Goal: Check status: Check status

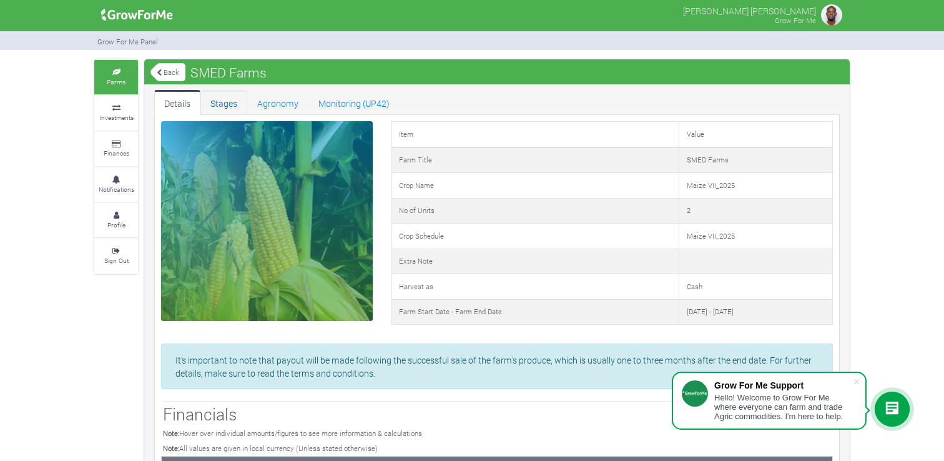
click at [235, 110] on link "Stages" at bounding box center [223, 102] width 47 height 25
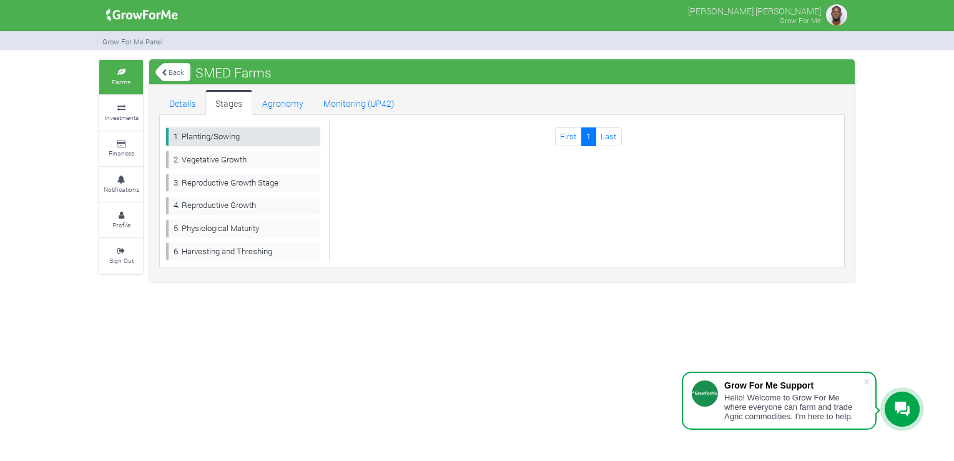
click at [267, 139] on link "1. Planting/Sowing" at bounding box center [243, 136] width 154 height 18
click at [905, 405] on icon at bounding box center [902, 408] width 15 height 15
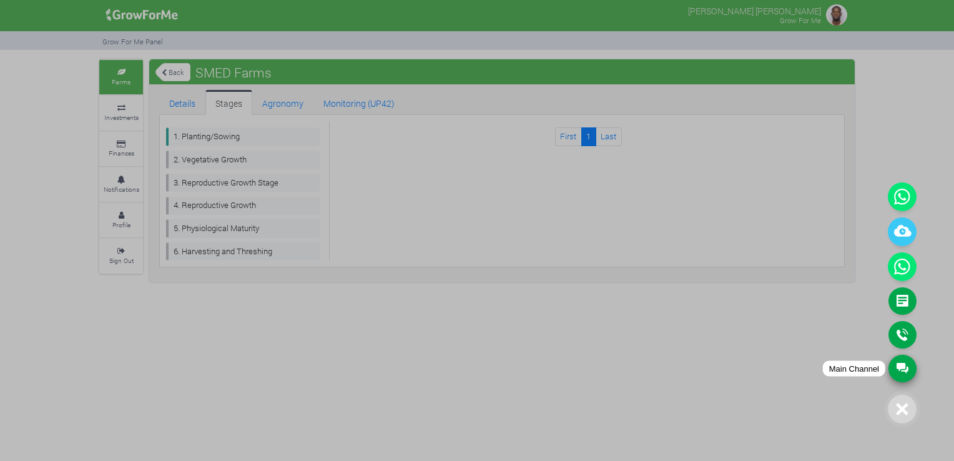
click at [899, 365] on link "Main Channel" at bounding box center [902, 368] width 28 height 27
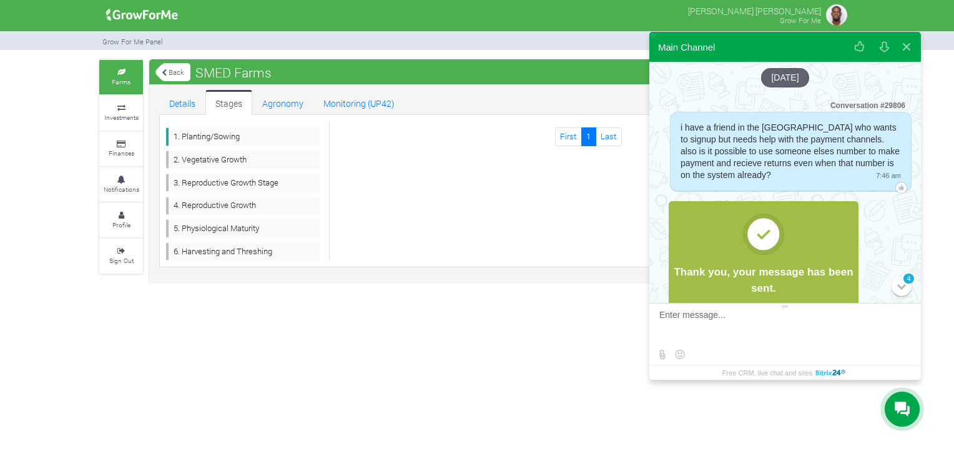
scroll to position [341, 0]
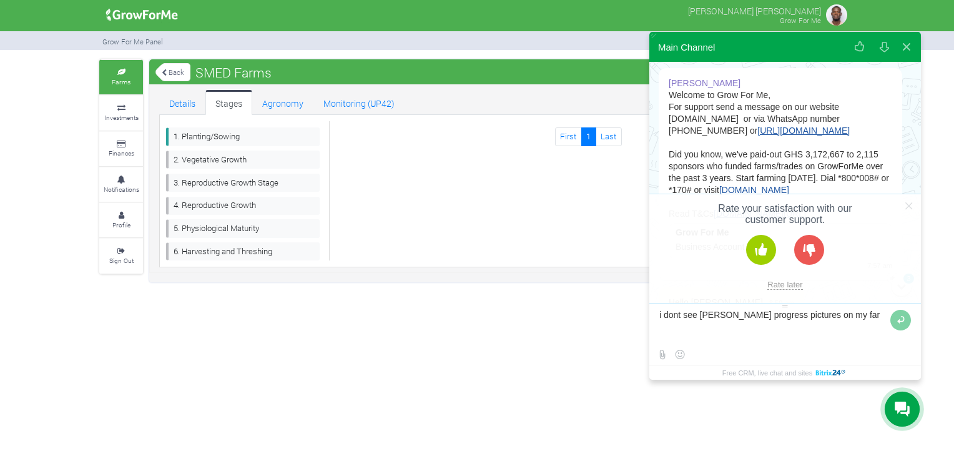
type textarea "i dont see amy progress pictures on my farm"
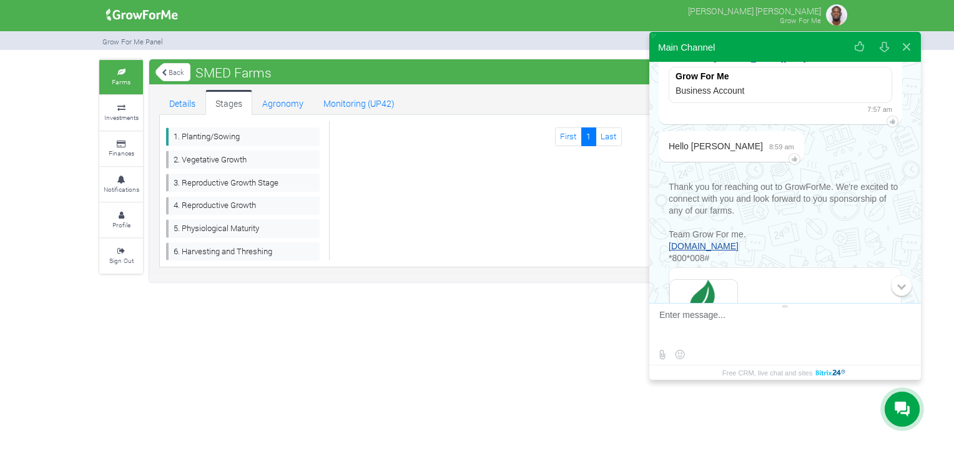
scroll to position [827, 0]
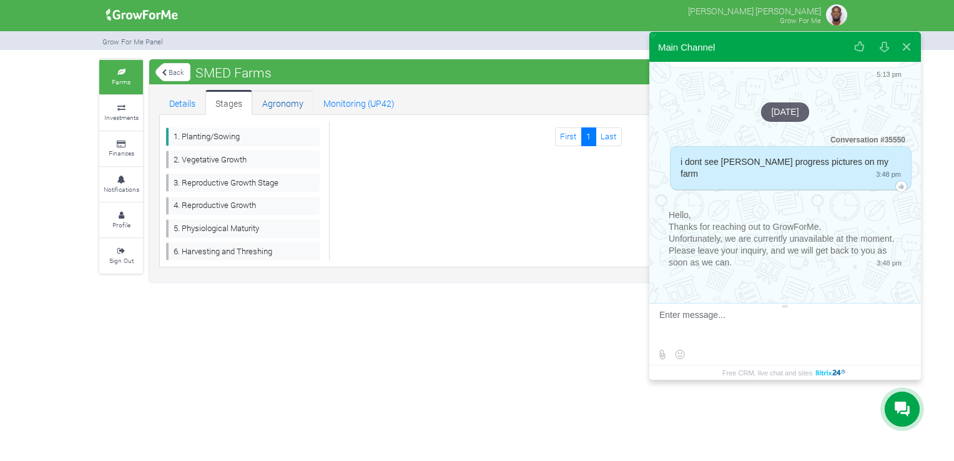
click at [272, 106] on link "Agronomy" at bounding box center [282, 102] width 61 height 25
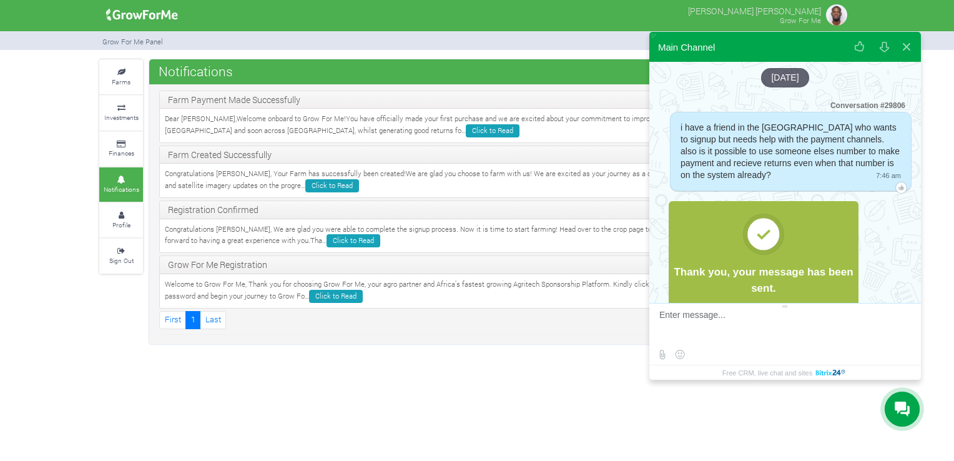
scroll to position [827, 0]
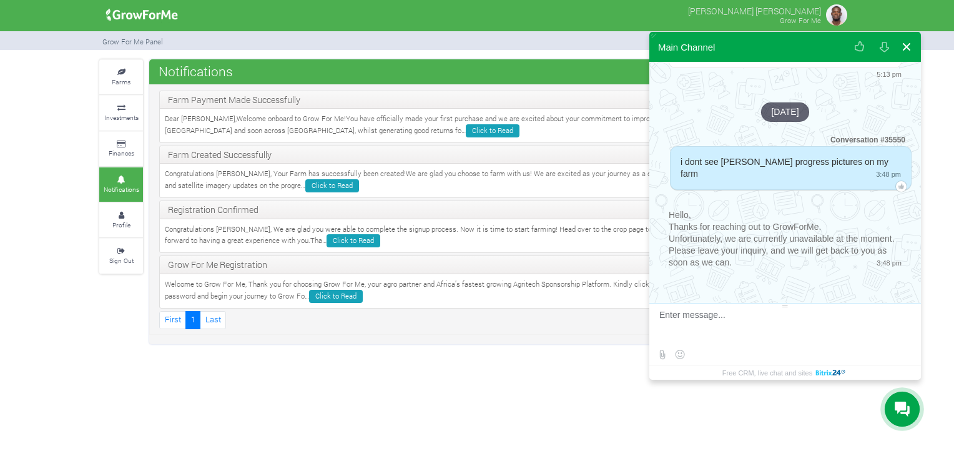
click at [896, 54] on button at bounding box center [906, 47] width 22 height 30
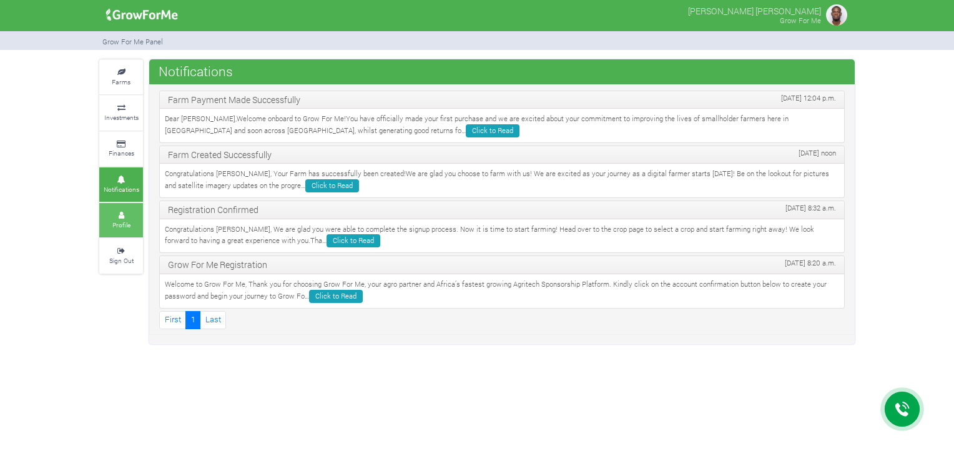
click at [127, 213] on icon at bounding box center [120, 215] width 37 height 6
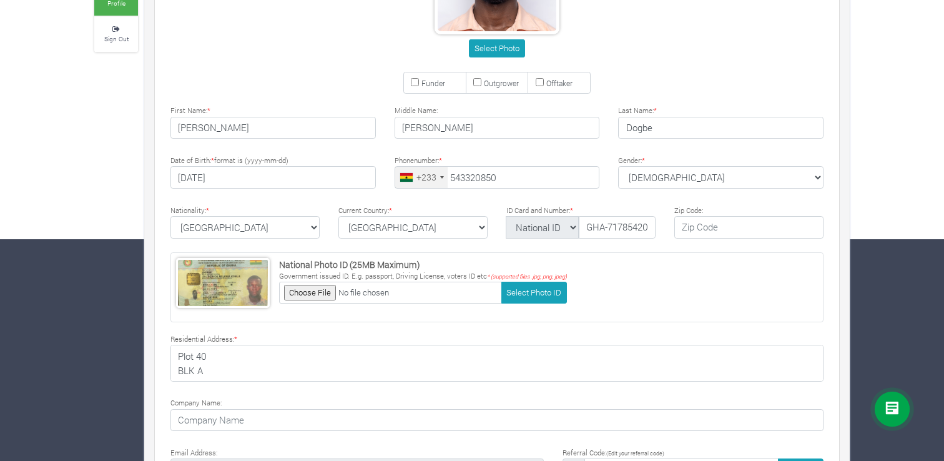
type input "54 332 0850"
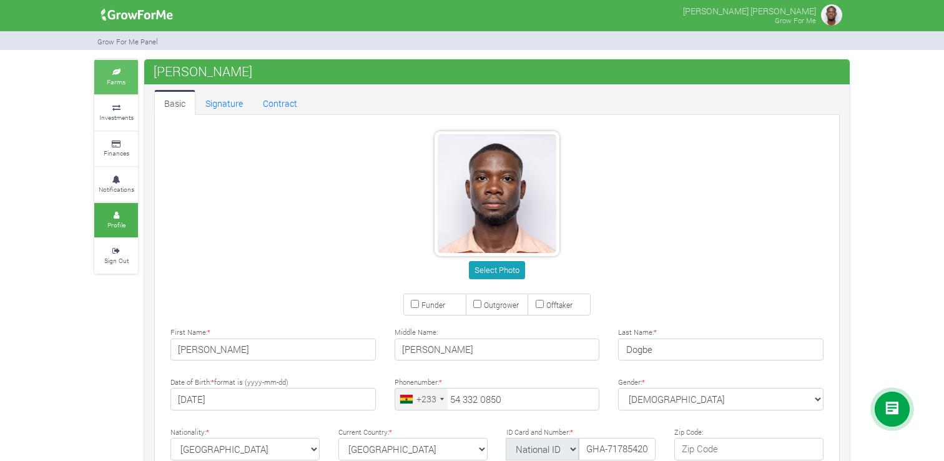
click at [127, 69] on icon at bounding box center [115, 72] width 37 height 6
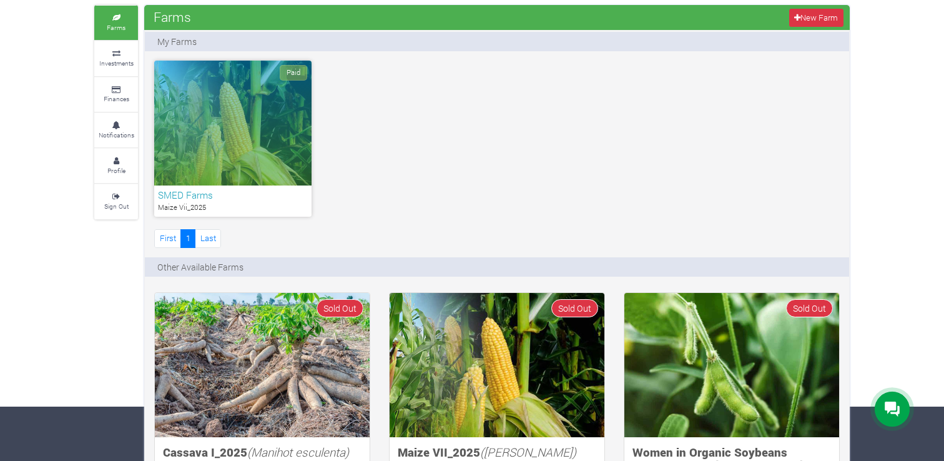
scroll to position [51, 0]
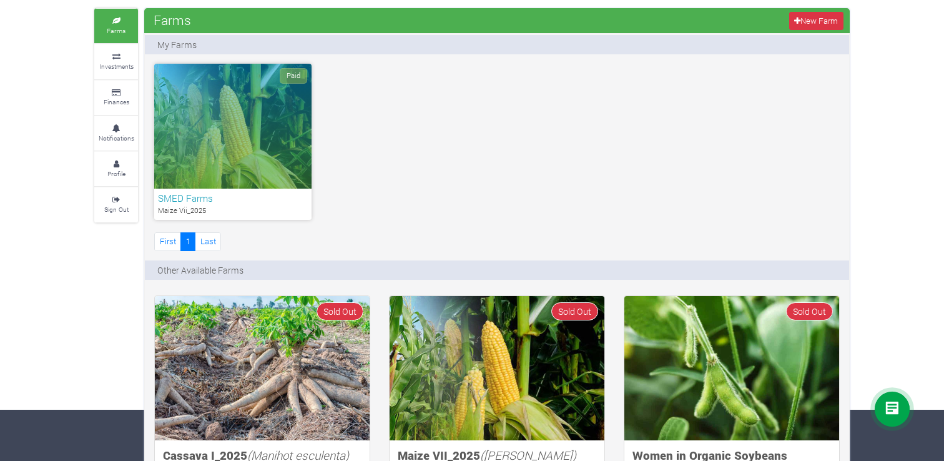
click at [263, 101] on div "Paid" at bounding box center [232, 126] width 157 height 125
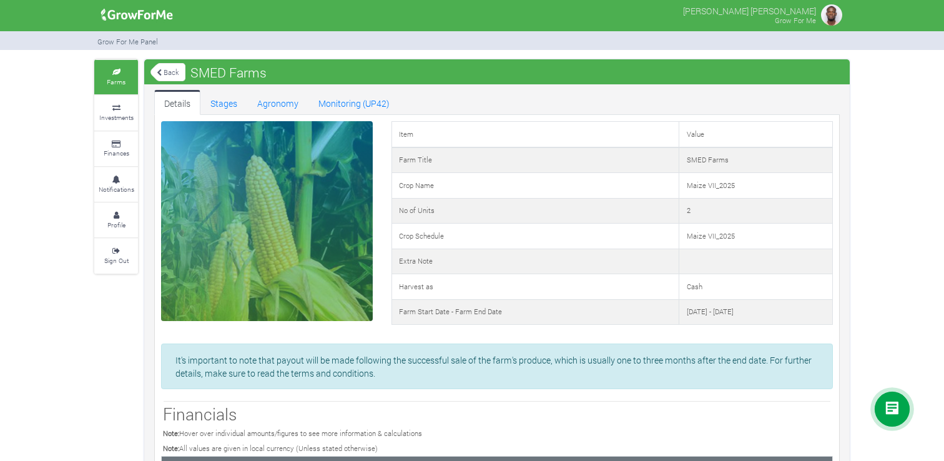
click at [826, 12] on img at bounding box center [831, 14] width 25 height 25
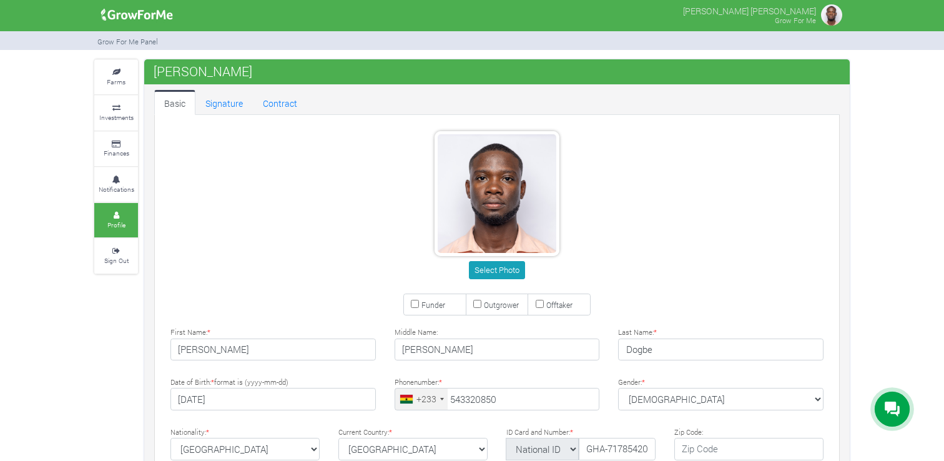
type input "54 332 0850"
click at [824, 16] on img at bounding box center [831, 14] width 25 height 25
